Goal: Book appointment/travel/reservation

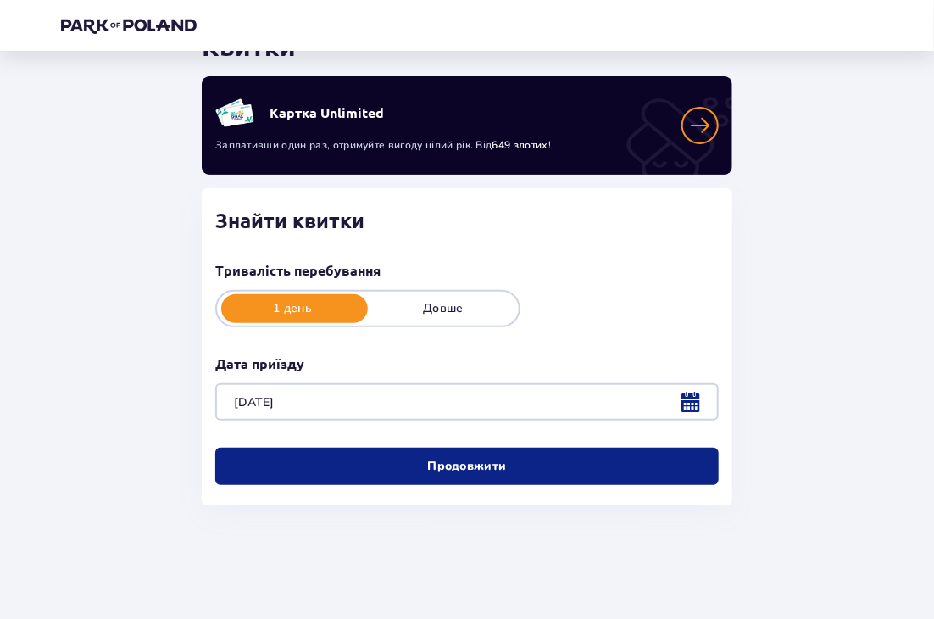
scroll to position [89, 0]
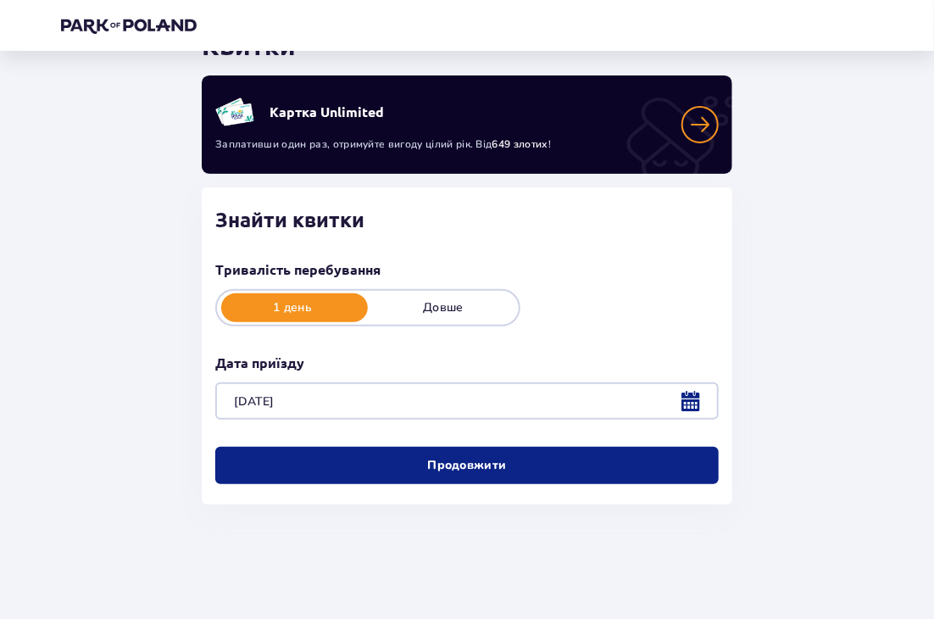
click at [451, 475] on button "Продовжити" at bounding box center [467, 465] width 504 height 37
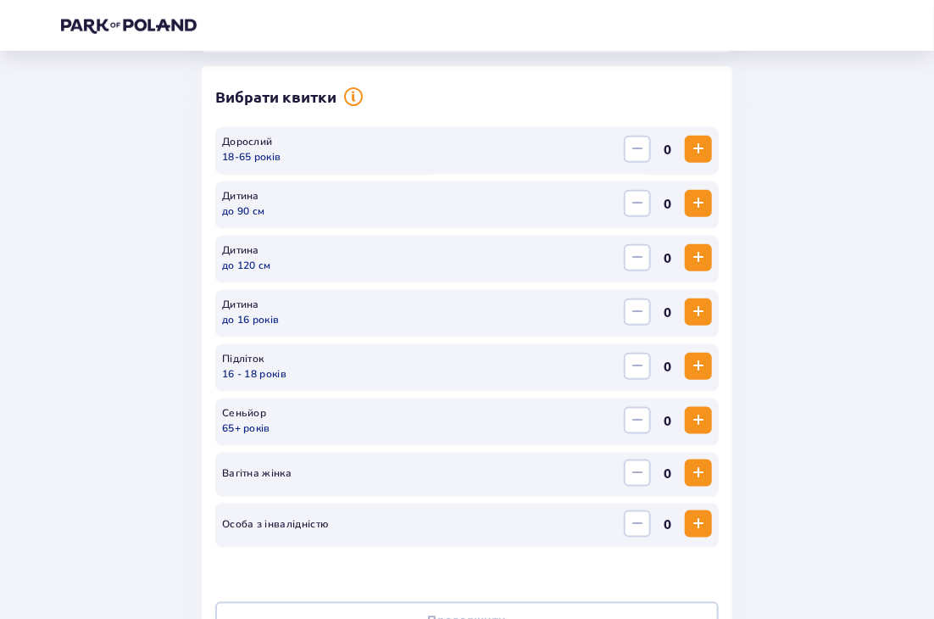
scroll to position [437, 0]
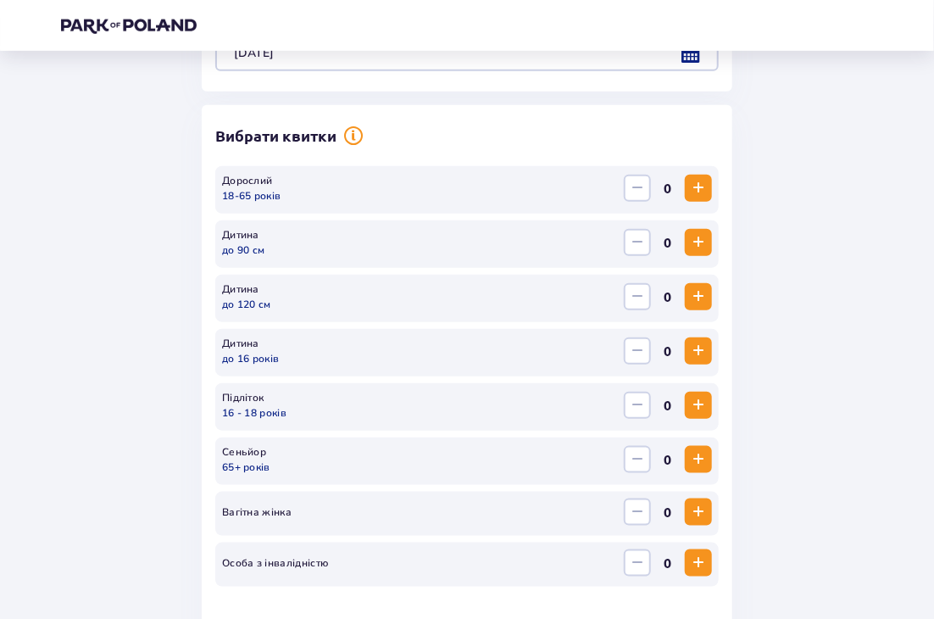
click at [702, 192] on span "Збільшити" at bounding box center [698, 188] width 20 height 20
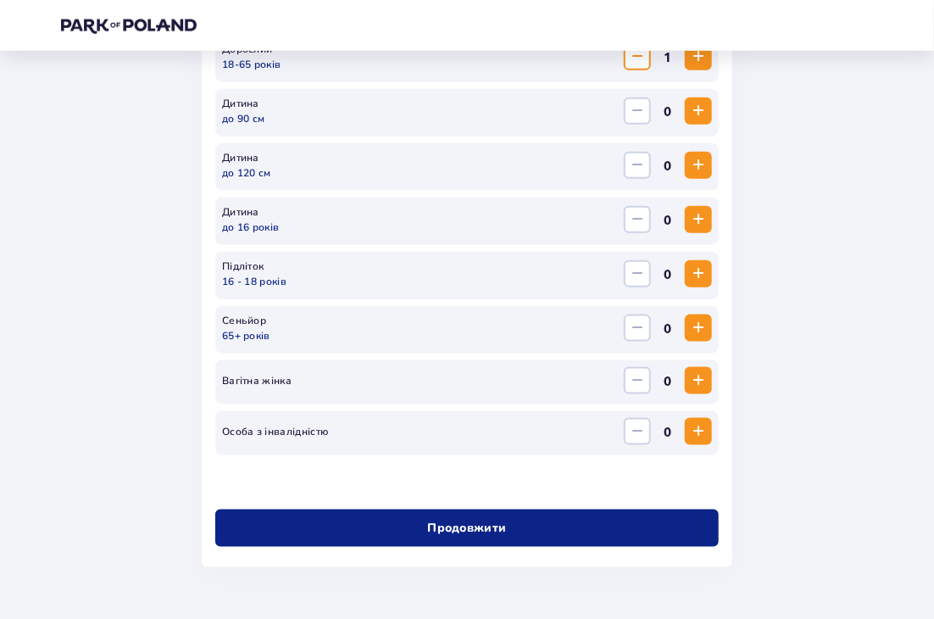
scroll to position [618, 0]
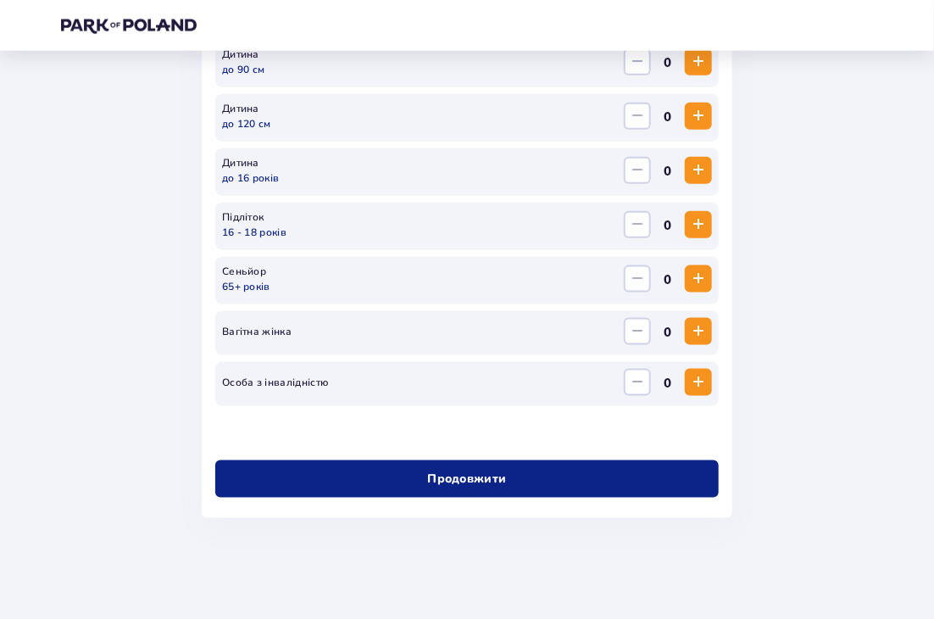
click at [468, 476] on p "Продовжити" at bounding box center [466, 478] width 79 height 17
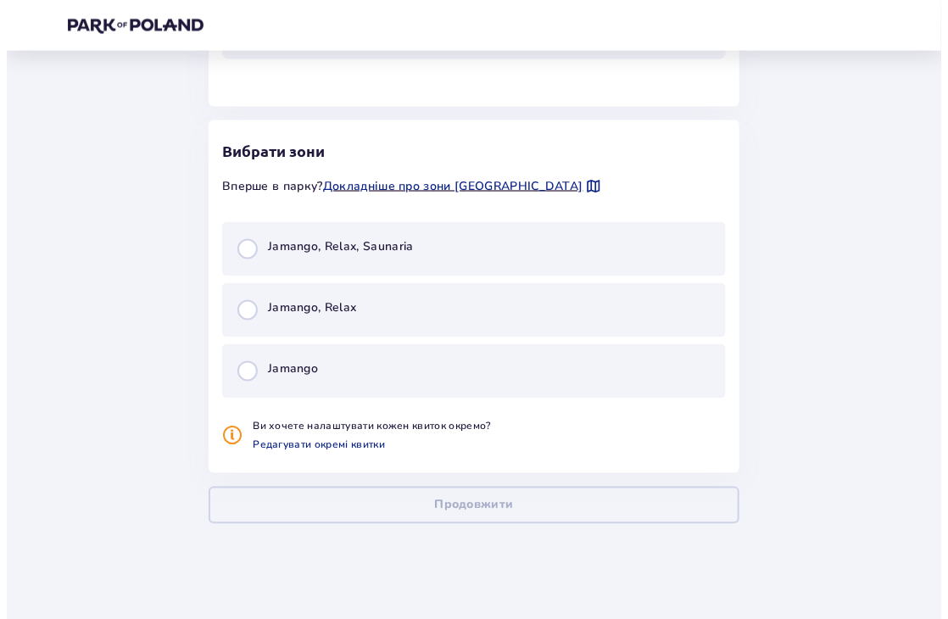
scroll to position [971, 0]
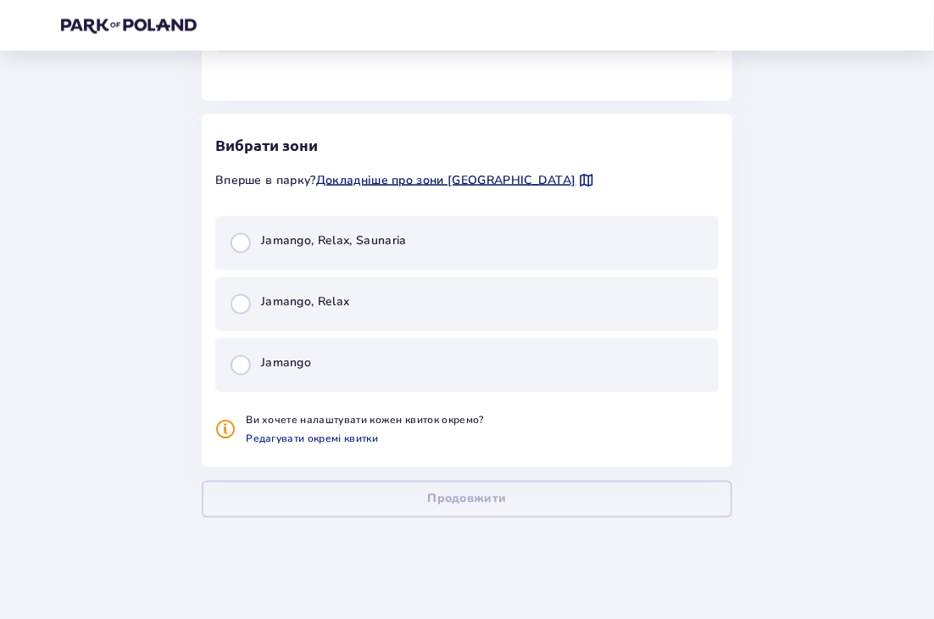
click at [467, 177] on span "Докладніше про зони Suntago" at bounding box center [446, 180] width 260 height 17
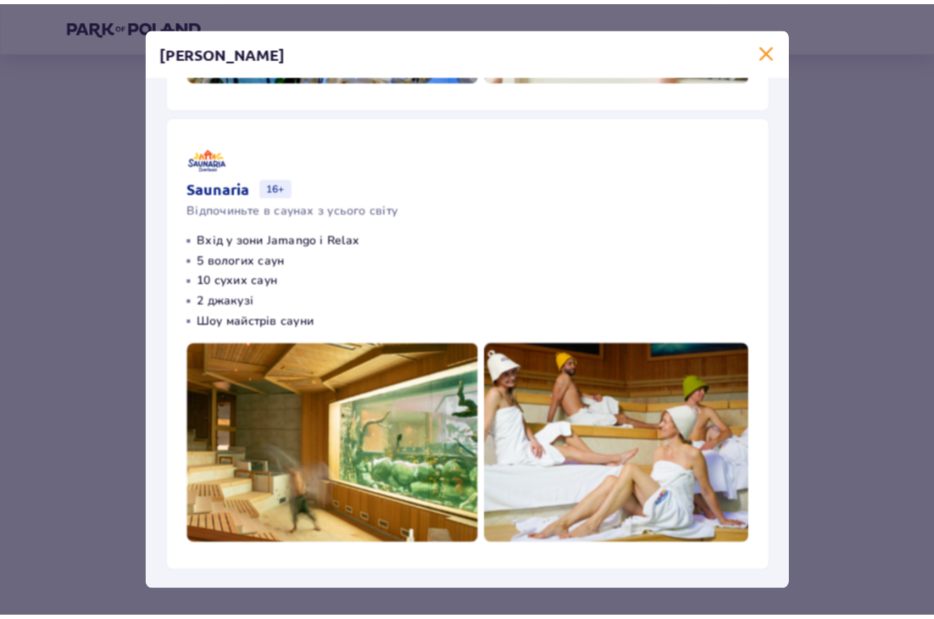
scroll to position [993, 0]
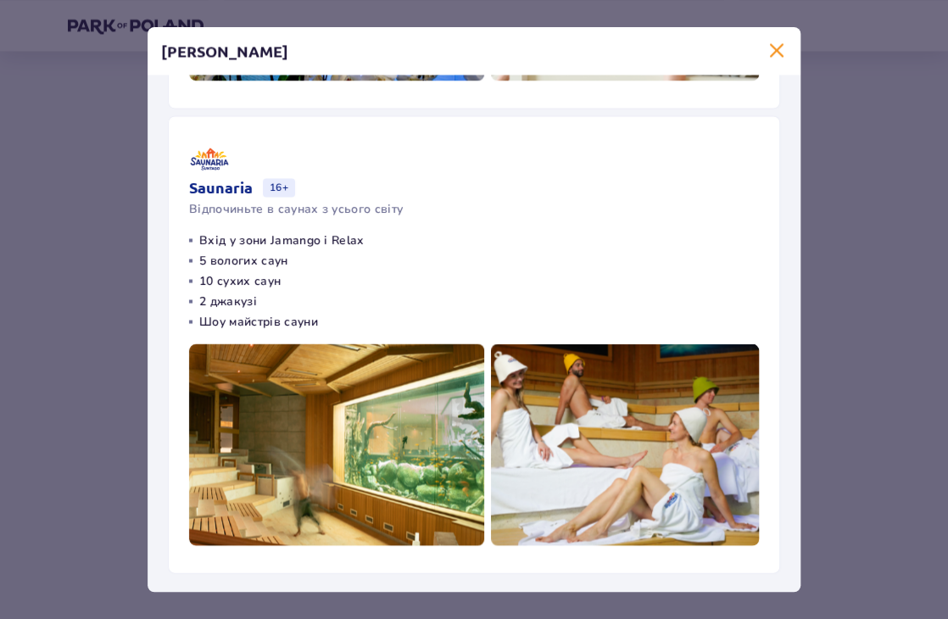
click at [766, 50] on span at bounding box center [776, 51] width 20 height 20
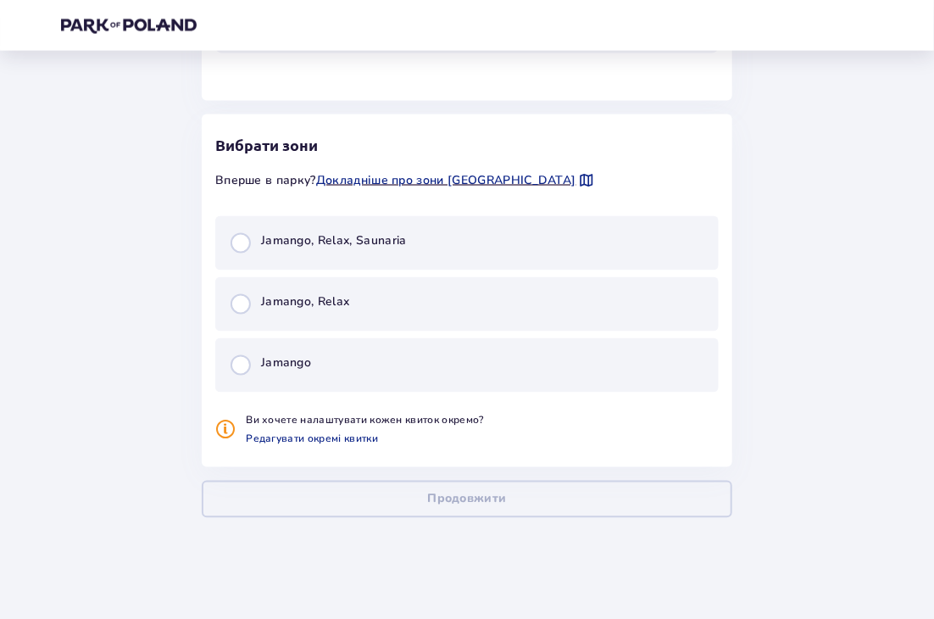
click at [298, 364] on span "Jamango" at bounding box center [286, 363] width 50 height 17
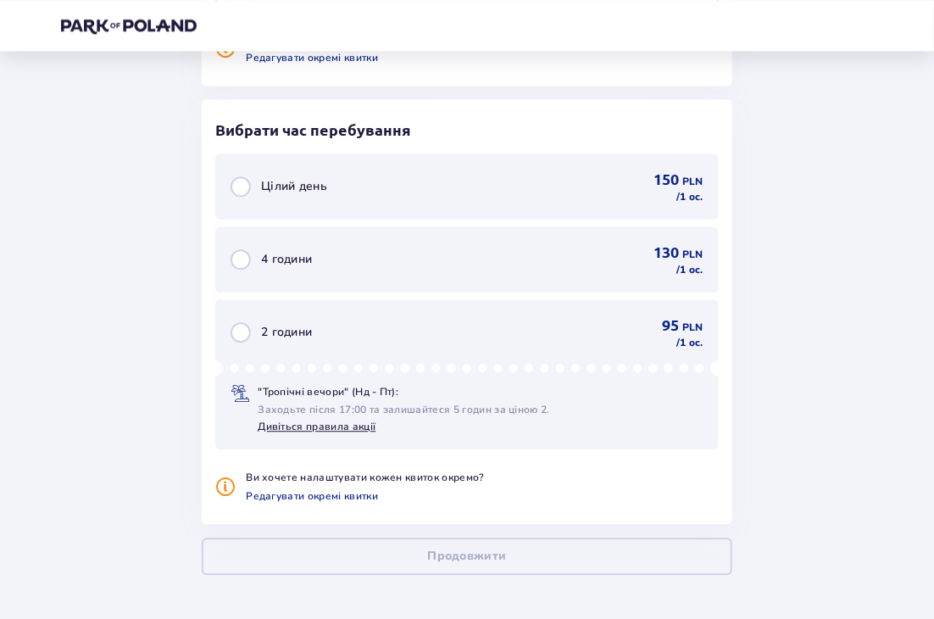
scroll to position [1322, 0]
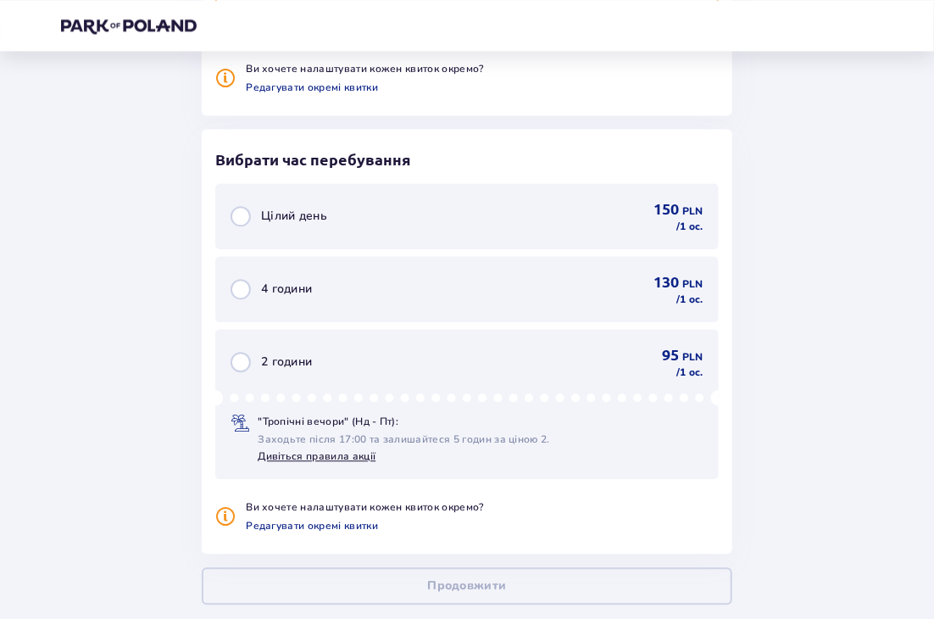
click at [291, 215] on span "Цілий день" at bounding box center [294, 216] width 66 height 17
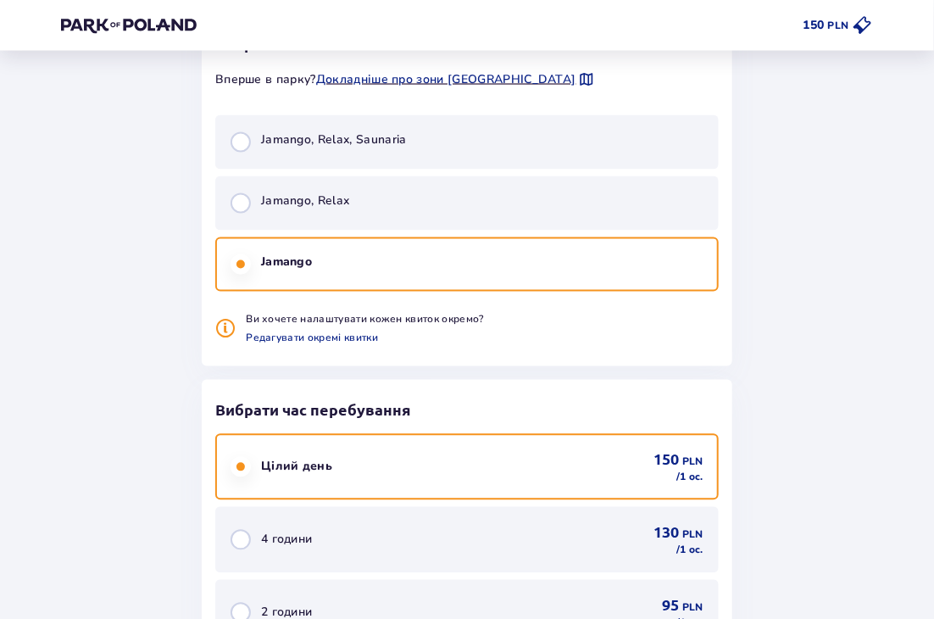
scroll to position [980, 0]
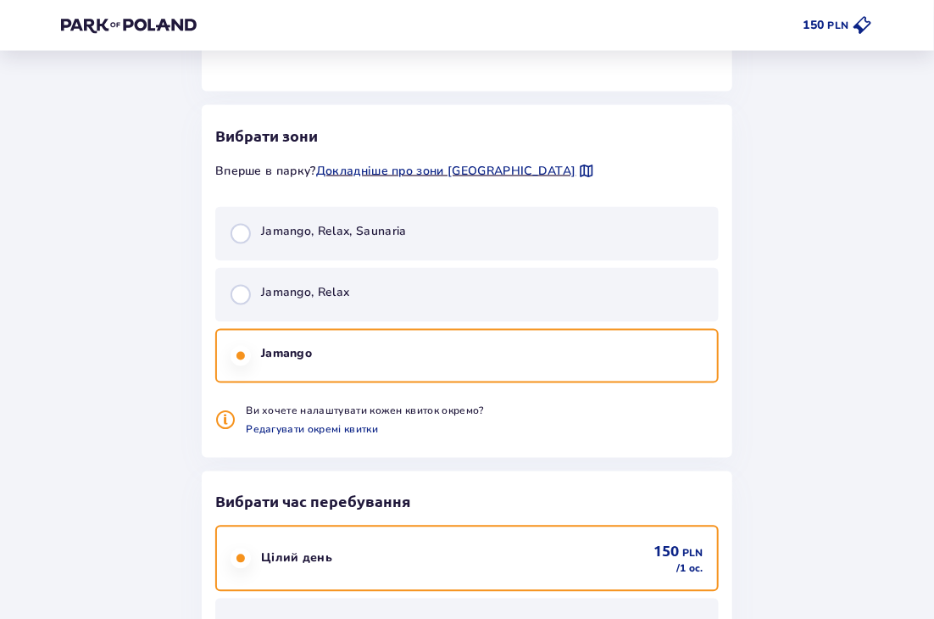
click at [289, 238] on span "Jamango, Relax, Saunaria" at bounding box center [334, 232] width 146 height 17
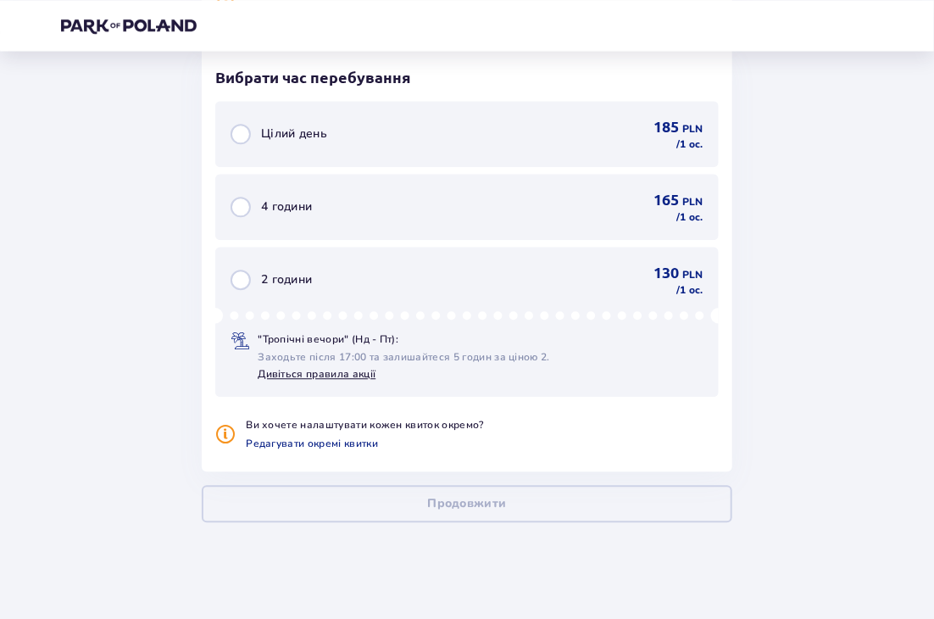
scroll to position [1407, 0]
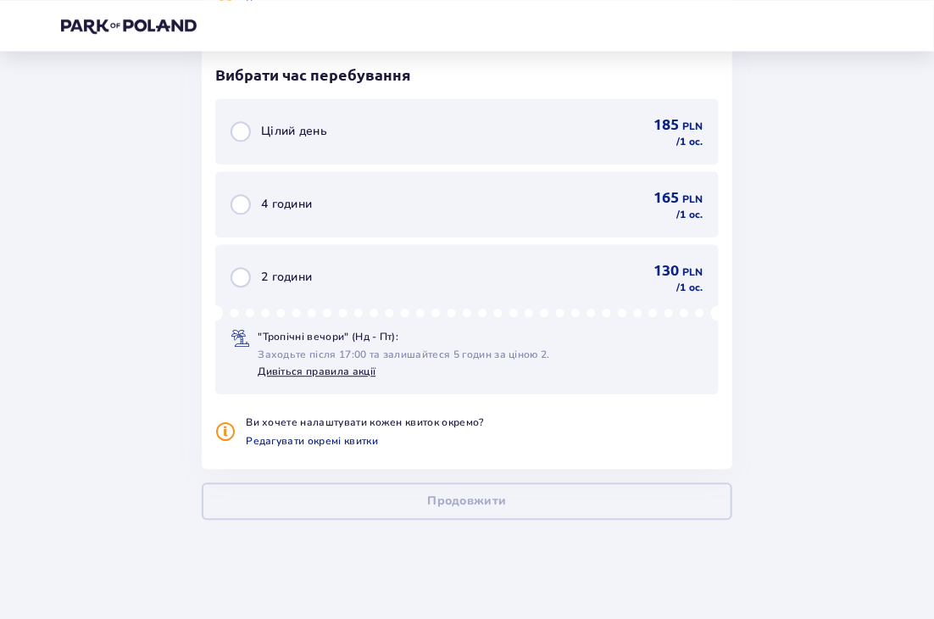
click at [271, 139] on span "Цілий день" at bounding box center [294, 131] width 66 height 17
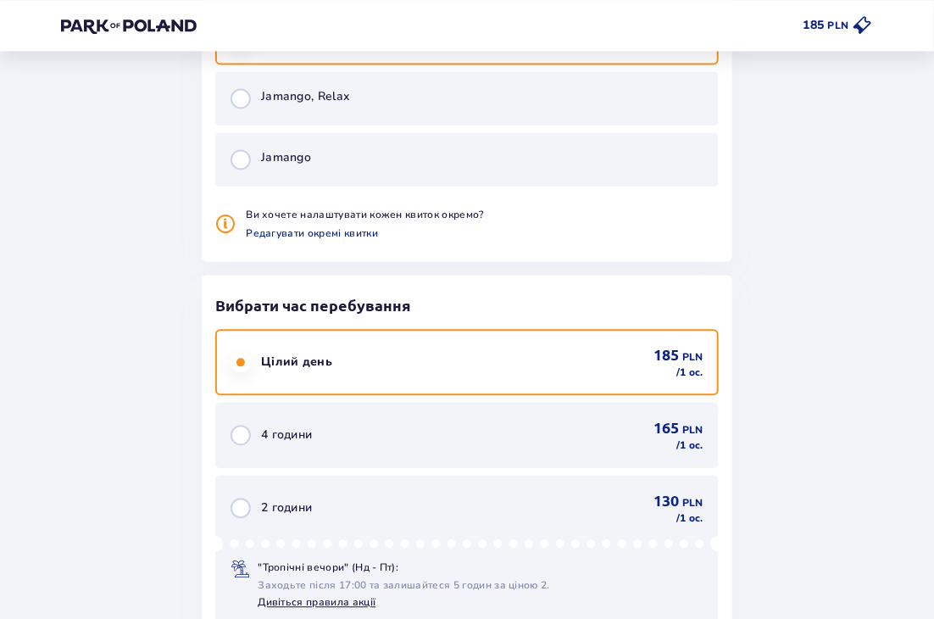
scroll to position [1065, 0]
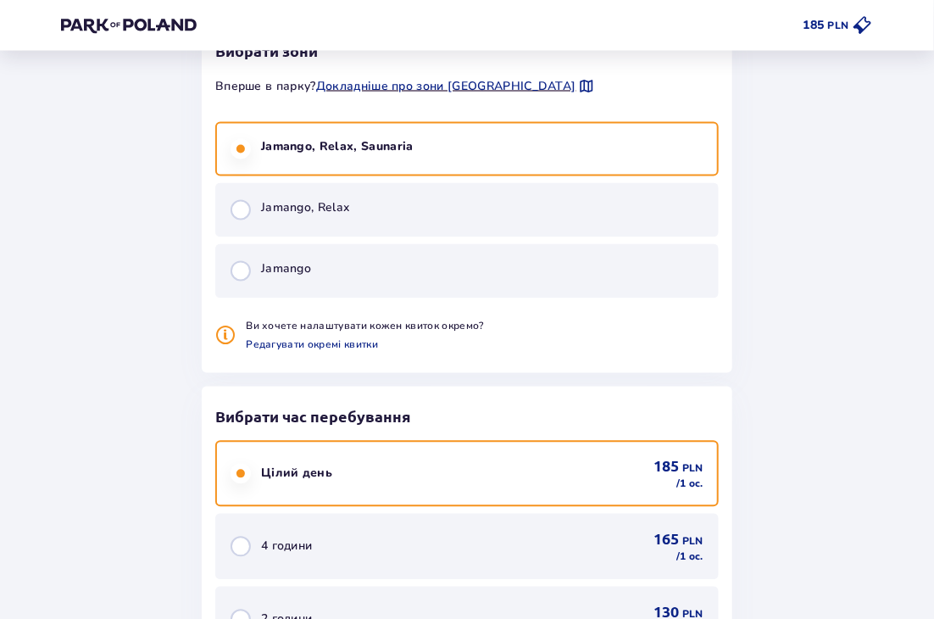
click at [303, 206] on span "Jamango, Relax" at bounding box center [305, 208] width 88 height 17
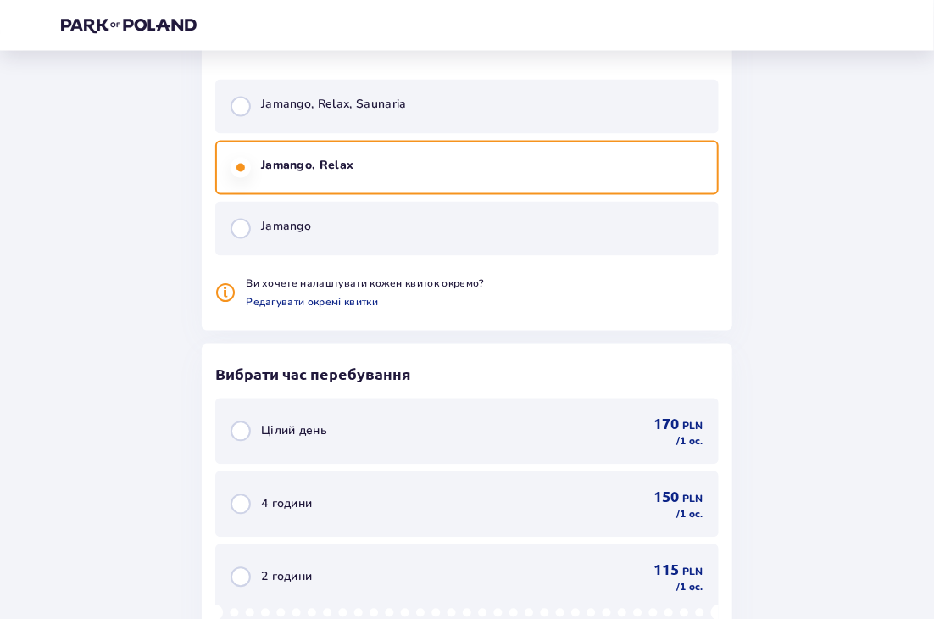
scroll to position [983, 0]
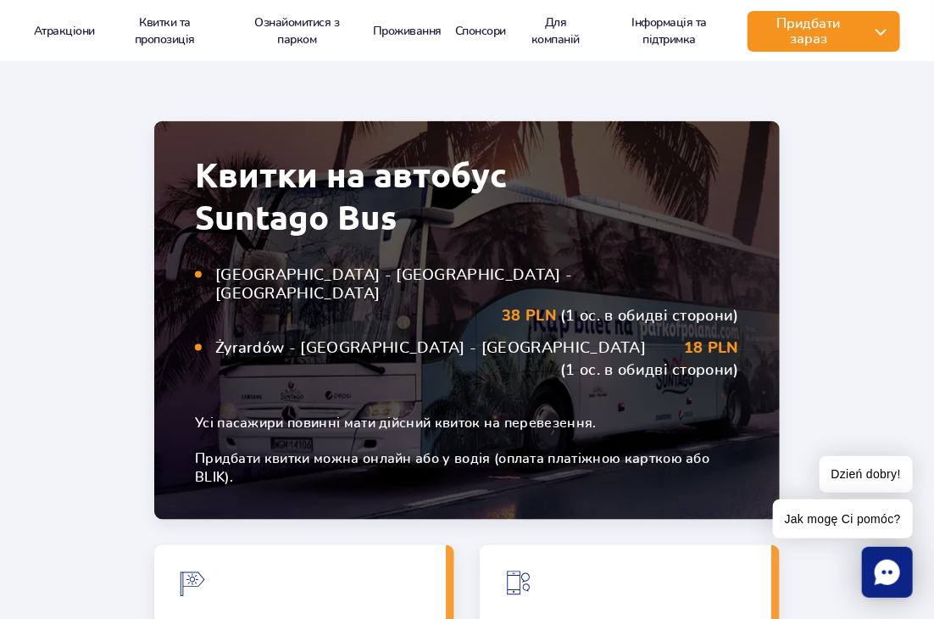
scroll to position [3221, 0]
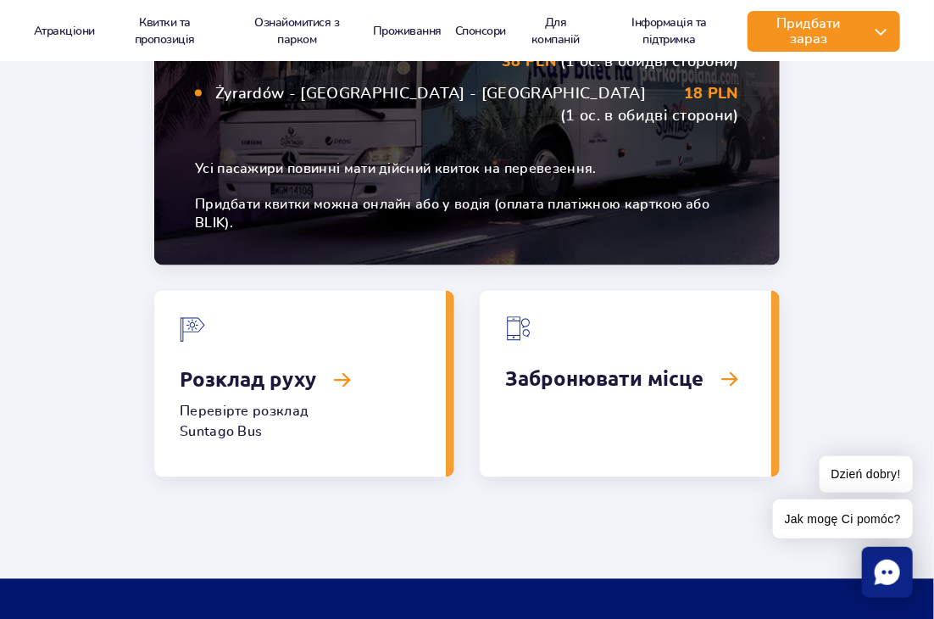
click at [343, 299] on link "Розклад руху" at bounding box center [300, 384] width 292 height 186
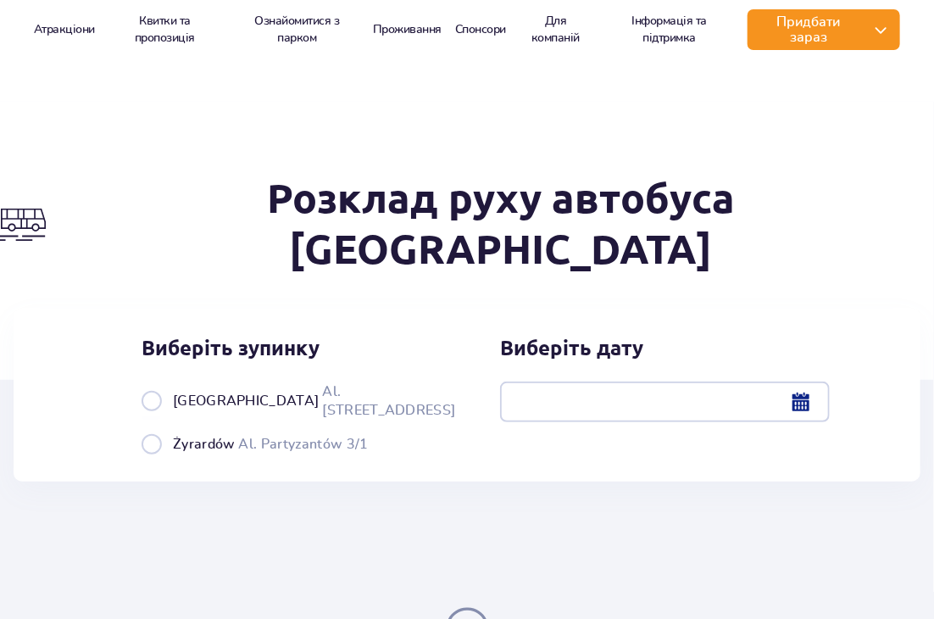
scroll to position [170, 0]
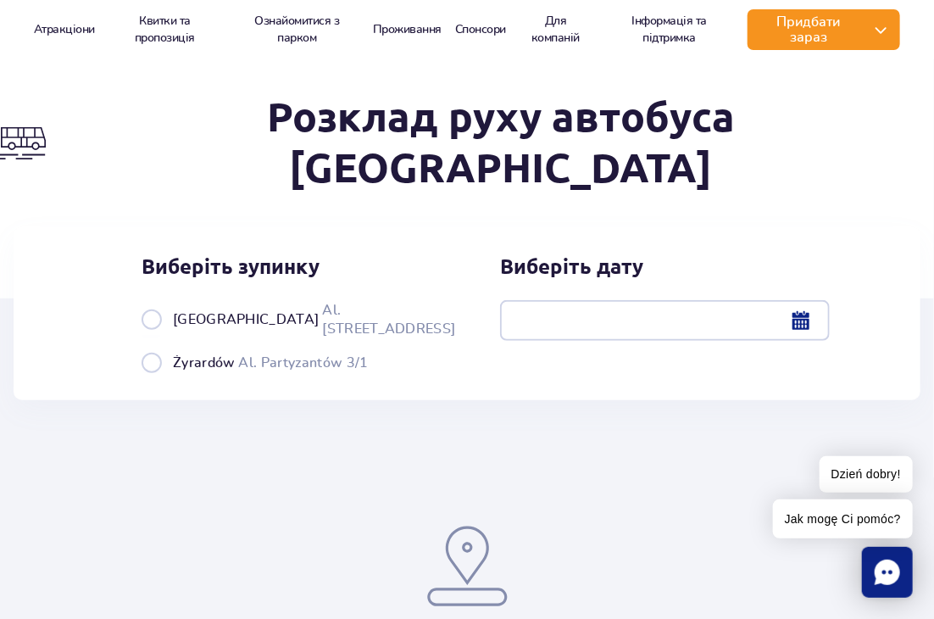
click at [214, 310] on span "Warszawa" at bounding box center [246, 319] width 146 height 19
click at [160, 335] on input "Warszawa Al. Jerozolimskie 56" at bounding box center [151, 336] width 19 height 3
radio input "true"
click at [808, 300] on div at bounding box center [665, 320] width 330 height 41
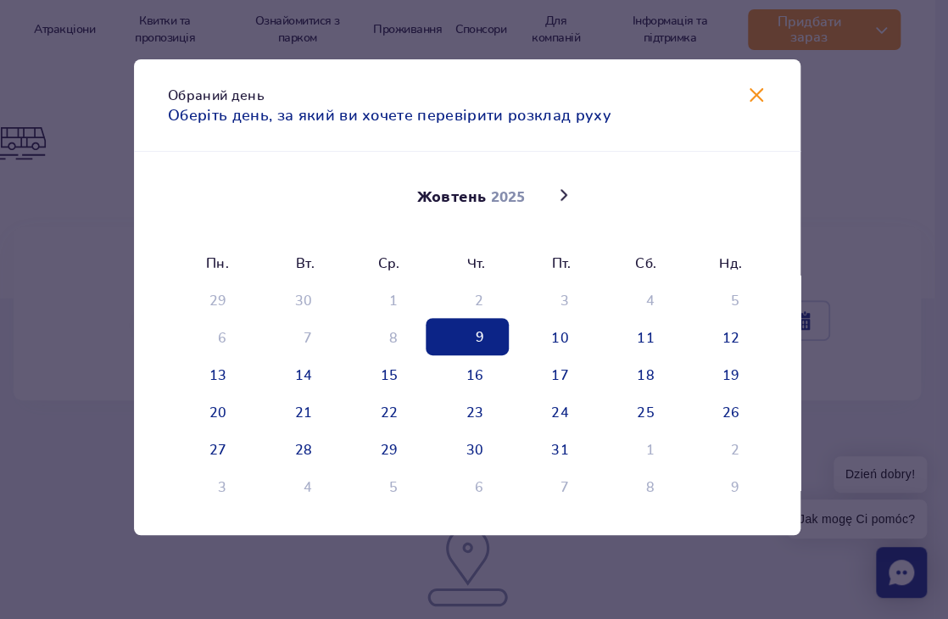
click at [469, 339] on span "9" at bounding box center [467, 336] width 83 height 37
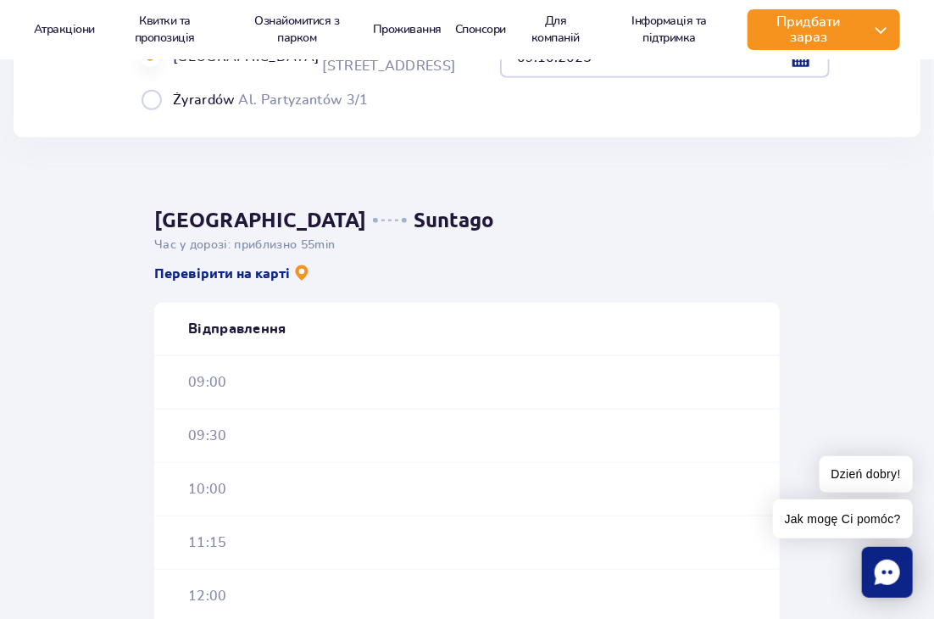
scroll to position [424, 0]
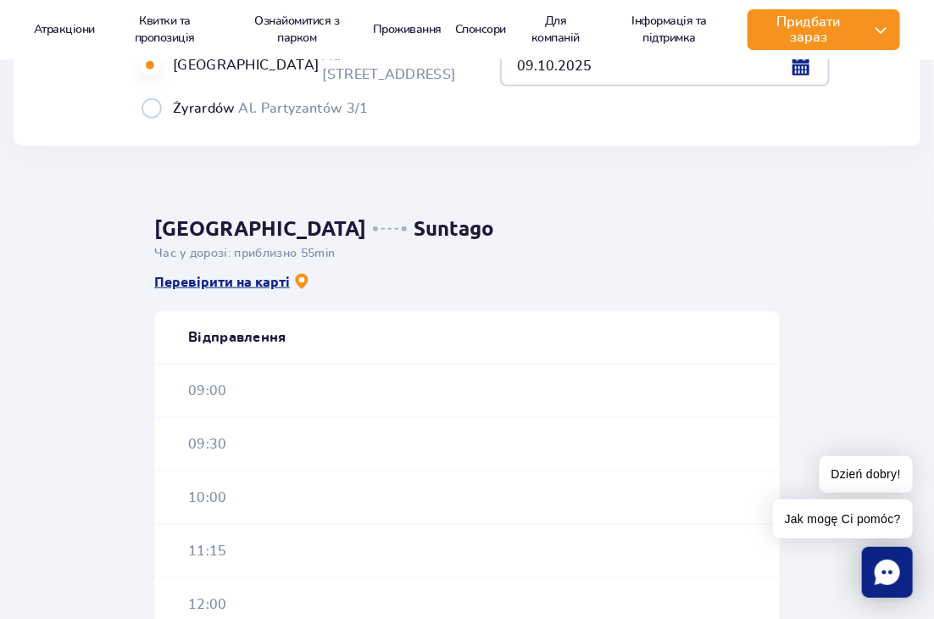
click at [227, 272] on link "Перевірити на карті" at bounding box center [232, 281] width 156 height 19
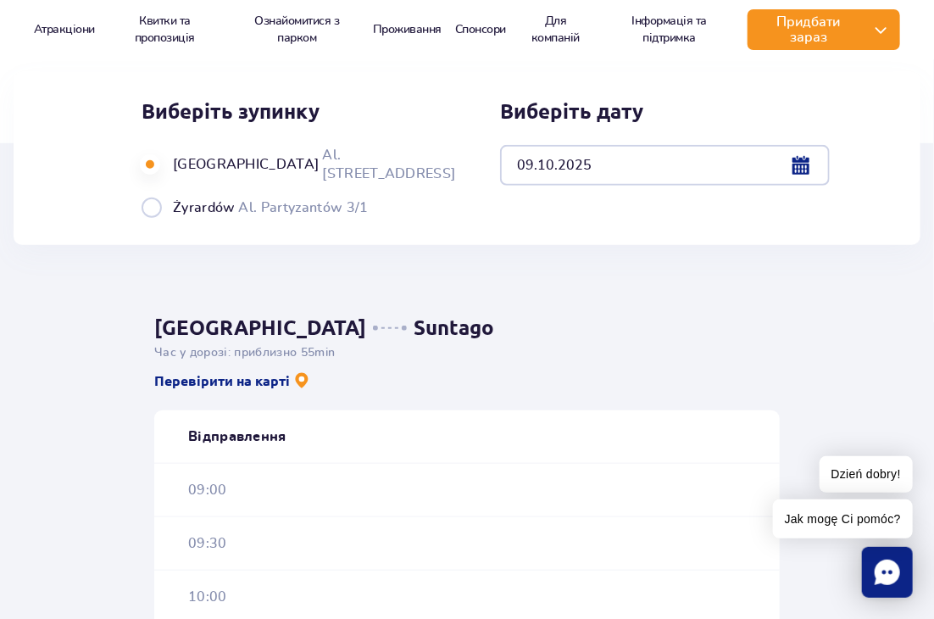
scroll to position [254, 0]
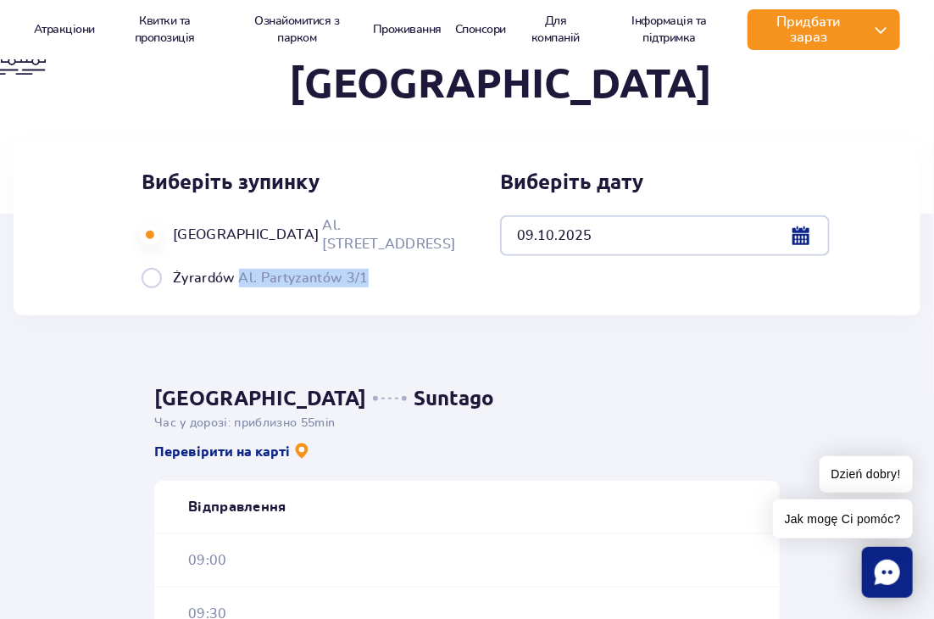
click at [362, 267] on label "Żyrardów Al. Partyzantów 3/1" at bounding box center [299, 277] width 314 height 21
copy label "Żyrardów Al. Partyzantów 3/1"
click at [190, 269] on span "Żyrardów" at bounding box center [204, 278] width 63 height 19
click at [160, 285] on input "Żyrardów Al. Partyzantów 3/1" at bounding box center [151, 286] width 19 height 3
radio input "true"
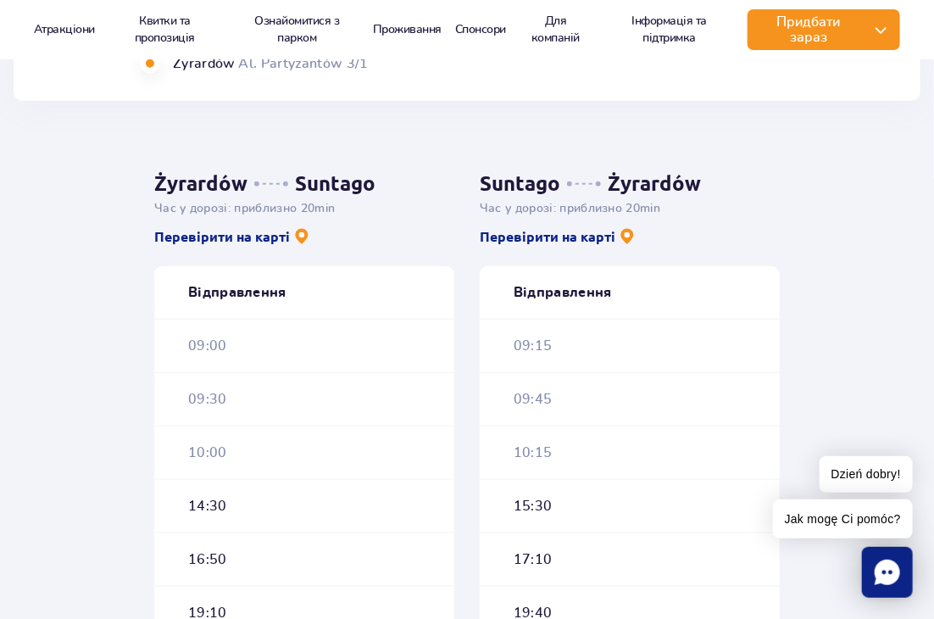
scroll to position [509, 0]
